Goal: Check status: Check status

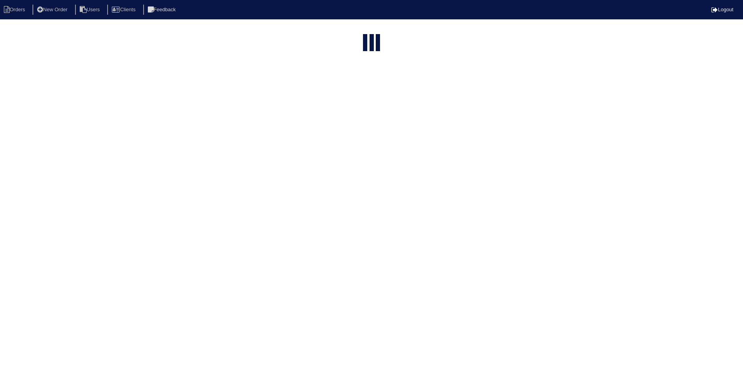
select select "15"
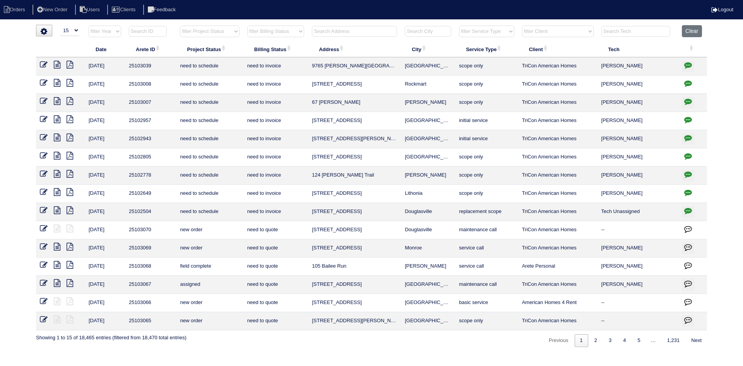
click at [365, 31] on input "text" at bounding box center [354, 31] width 85 height 11
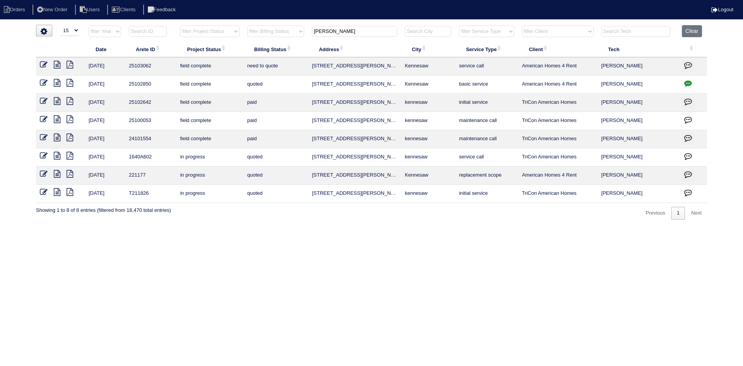
type input "[PERSON_NAME]"
click at [57, 63] on icon at bounding box center [57, 65] width 7 height 8
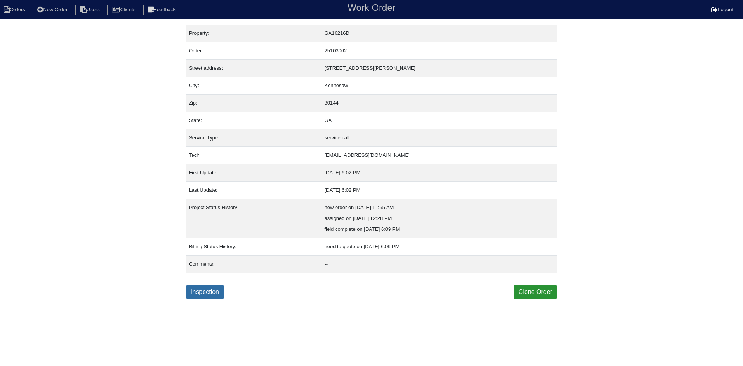
click at [214, 289] on link "Inspection" at bounding box center [205, 291] width 38 height 15
click at [208, 291] on link "Inspection" at bounding box center [205, 291] width 38 height 15
click at [214, 291] on link "Inspection" at bounding box center [205, 291] width 38 height 15
